Goal: Information Seeking & Learning: Learn about a topic

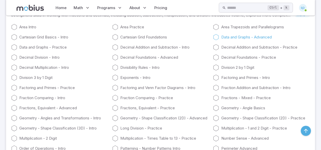
click at [214, 40] on icon at bounding box center [216, 37] width 6 height 6
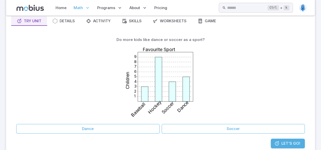
scroll to position [50, 0]
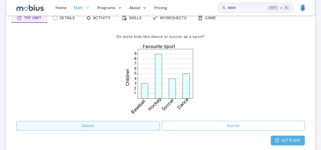
click at [157, 129] on button "Dance" at bounding box center [87, 126] width 143 height 10
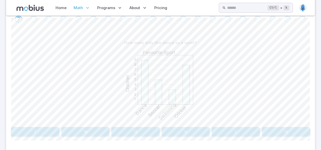
scroll to position [111, 0]
click at [167, 134] on button "9" at bounding box center [186, 132] width 48 height 10
click at [269, 102] on div "10 20 30 40 50 60 70 80 90 Pizza Production Pizzas [DATE] [DATE] [DATE] [DATE]" at bounding box center [160, 86] width 299 height 78
click at [217, 131] on button "50" at bounding box center [220, 132] width 58 height 10
click at [203, 130] on button "Football" at bounding box center [160, 132] width 98 height 10
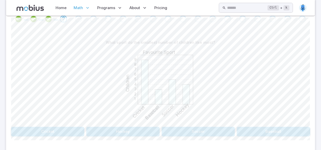
click at [268, 130] on button "Baseball" at bounding box center [273, 132] width 73 height 10
click at [95, 128] on button "[GEOGRAPHIC_DATA]" at bounding box center [60, 132] width 98 height 10
click at [141, 133] on button "13" at bounding box center [135, 132] width 48 height 10
click at [167, 133] on button "2" at bounding box center [186, 132] width 48 height 10
click at [167, 133] on button "20" at bounding box center [186, 132] width 48 height 10
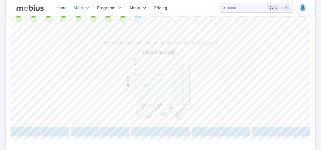
click at [277, 131] on button "2" at bounding box center [281, 132] width 58 height 10
click at [96, 133] on button "40" at bounding box center [85, 132] width 48 height 10
click at [200, 131] on button "Soccer and Gymnastics" at bounding box center [198, 132] width 73 height 10
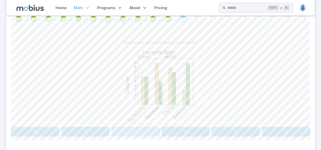
click at [149, 131] on button "7" at bounding box center [135, 132] width 48 height 10
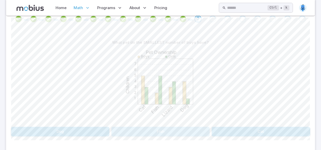
click at [135, 131] on button "Fish" at bounding box center [160, 132] width 98 height 10
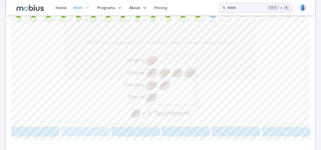
click at [78, 132] on button "7" at bounding box center [85, 132] width 48 height 10
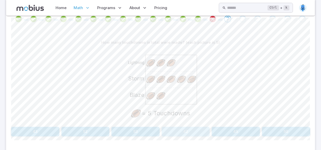
click at [183, 134] on button "42" at bounding box center [186, 132] width 48 height 10
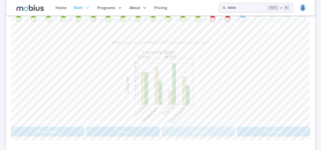
click at [183, 134] on button "Hockey" at bounding box center [198, 132] width 73 height 10
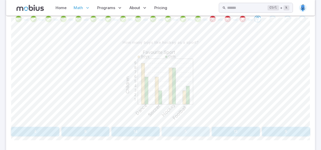
click at [203, 129] on button "5" at bounding box center [186, 132] width 48 height 10
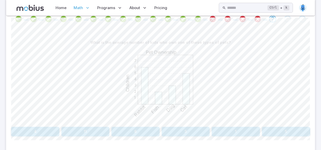
click at [192, 125] on div "1 2 3 4 5 6 7 Pet Ownership Children Rabbit Fish Dog Cat" at bounding box center [161, 86] width 76 height 78
click at [193, 137] on div "What is the average number of kids who own one of these types of pets? 1 2 3 4 …" at bounding box center [160, 89] width 299 height 123
click at [195, 129] on button "3" at bounding box center [186, 132] width 48 height 10
click at [195, 129] on button "Hamster and Rabbit" at bounding box center [160, 132] width 98 height 10
click at [195, 129] on button "75" at bounding box center [220, 132] width 58 height 10
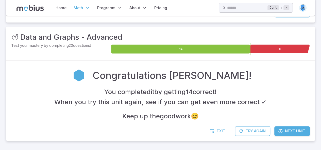
scroll to position [60, 0]
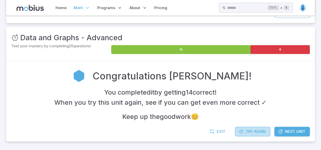
click at [255, 129] on button "Try Again" at bounding box center [252, 132] width 35 height 10
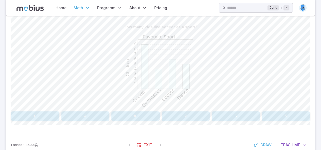
scroll to position [126, 0]
click at [226, 114] on button "6" at bounding box center [236, 117] width 48 height 10
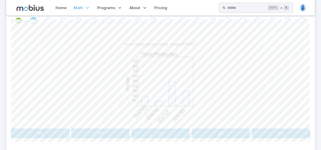
scroll to position [109, 0]
click at [221, 133] on button "20" at bounding box center [220, 134] width 58 height 10
click at [221, 133] on button "Swimming" at bounding box center [261, 134] width 98 height 10
click at [221, 133] on button "[US_STATE]" at bounding box center [198, 134] width 73 height 10
click at [221, 133] on button "Swimming" at bounding box center [261, 134] width 98 height 10
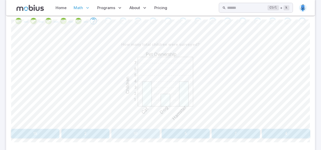
click at [137, 136] on button "10" at bounding box center [135, 134] width 48 height 10
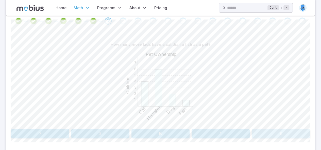
click at [287, 132] on button "3" at bounding box center [281, 134] width 58 height 10
click at [86, 136] on button "13" at bounding box center [85, 134] width 48 height 10
click at [286, 135] on button "50" at bounding box center [286, 134] width 48 height 10
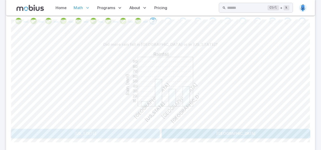
click at [146, 136] on button "[US_STATE]" at bounding box center [85, 134] width 148 height 10
click at [146, 136] on button "45" at bounding box center [135, 134] width 48 height 10
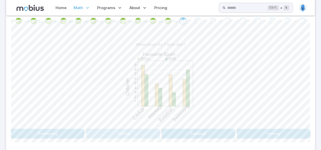
click at [146, 136] on button "Cricket" at bounding box center [122, 134] width 73 height 10
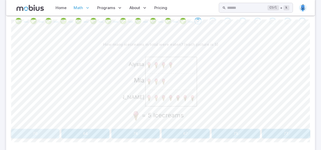
click at [48, 133] on button "70" at bounding box center [35, 134] width 48 height 10
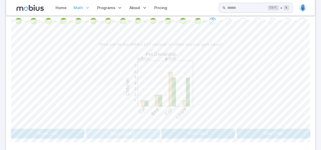
click at [93, 134] on button "Boys / Lizard" at bounding box center [122, 134] width 73 height 10
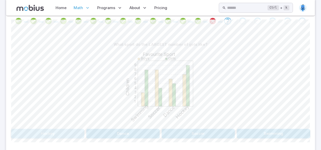
click at [77, 132] on button "Hockey" at bounding box center [47, 134] width 73 height 10
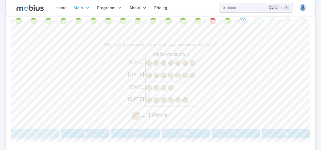
click at [25, 133] on button "6" at bounding box center [35, 134] width 48 height 10
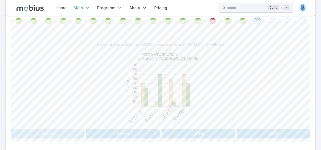
click at [25, 133] on button "[DATE]" at bounding box center [47, 134] width 73 height 10
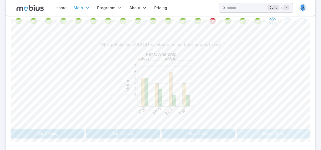
click at [282, 130] on button "Boys / Bird" at bounding box center [273, 134] width 73 height 10
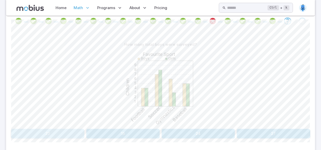
click at [61, 132] on button "22" at bounding box center [47, 134] width 73 height 10
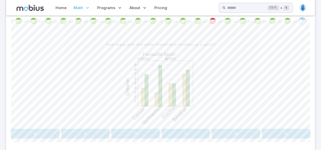
click at [237, 131] on button "13" at bounding box center [236, 134] width 48 height 10
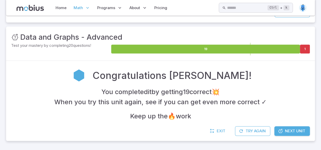
scroll to position [60, 0]
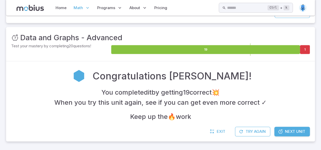
click at [290, 132] on span "Next Unit" at bounding box center [295, 132] width 20 height 6
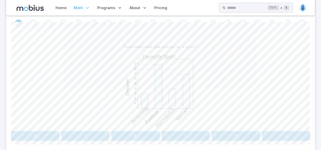
scroll to position [109, 0]
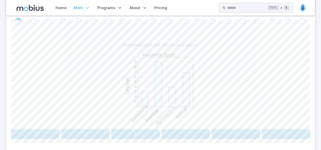
click at [91, 128] on div "How many kids like soccer as a sport? 1 2 3 4 5 6 7 8 9 Favourite Sport Childre…" at bounding box center [160, 89] width 299 height 99
click at [93, 130] on button "7" at bounding box center [85, 135] width 48 height 10
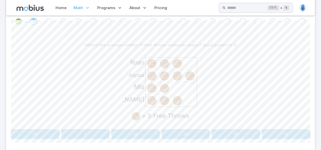
click at [287, 132] on button "15" at bounding box center [286, 135] width 48 height 10
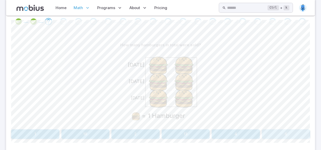
click at [281, 134] on button "6" at bounding box center [286, 135] width 48 height 10
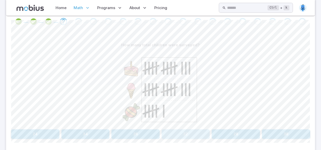
click at [191, 133] on button "32" at bounding box center [186, 135] width 48 height 10
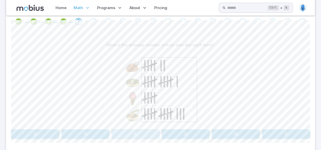
click at [131, 132] on button "8" at bounding box center [135, 135] width 48 height 10
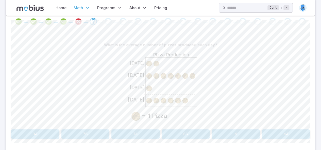
click at [242, 134] on button "4" at bounding box center [236, 135] width 48 height 10
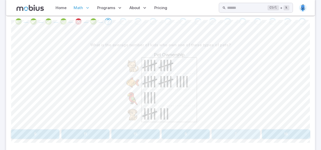
click at [242, 134] on button "7" at bounding box center [236, 135] width 48 height 10
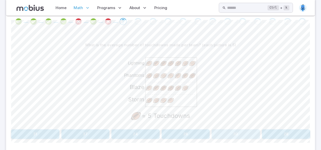
click at [242, 134] on button "30" at bounding box center [236, 135] width 48 height 10
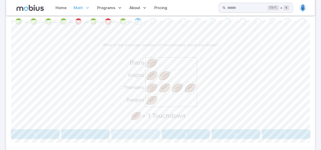
click at [134, 137] on button "5" at bounding box center [135, 135] width 48 height 10
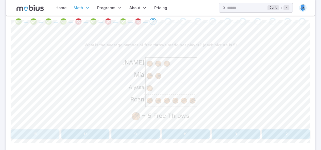
click at [47, 134] on button "15" at bounding box center [35, 135] width 48 height 10
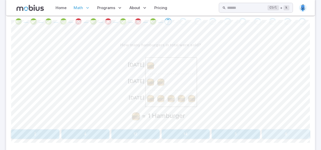
click at [277, 135] on button "8" at bounding box center [286, 135] width 48 height 10
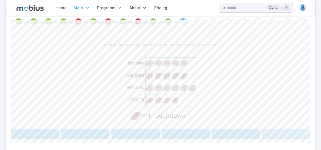
click at [277, 135] on button "6" at bounding box center [286, 135] width 48 height 10
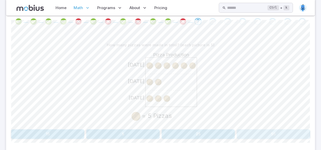
click at [277, 135] on button "55" at bounding box center [273, 135] width 73 height 10
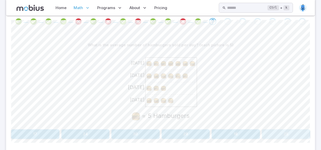
click at [277, 135] on button "25" at bounding box center [286, 135] width 48 height 10
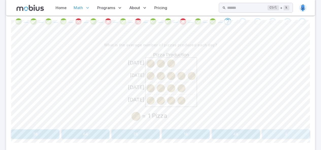
click at [277, 135] on button "4" at bounding box center [286, 135] width 48 height 10
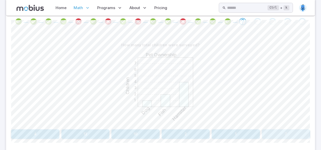
click at [277, 135] on button "7" at bounding box center [286, 135] width 48 height 10
click at [277, 135] on button "5" at bounding box center [286, 135] width 48 height 10
click at [277, 135] on button "17" at bounding box center [286, 135] width 48 height 10
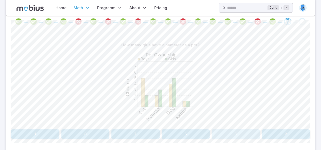
click at [226, 134] on button "3" at bounding box center [236, 135] width 48 height 10
click at [226, 134] on button "Dog" at bounding box center [261, 135] width 98 height 10
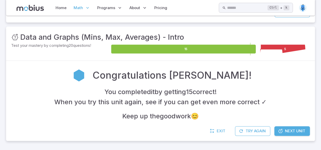
scroll to position [60, 0]
